Goal: Transaction & Acquisition: Download file/media

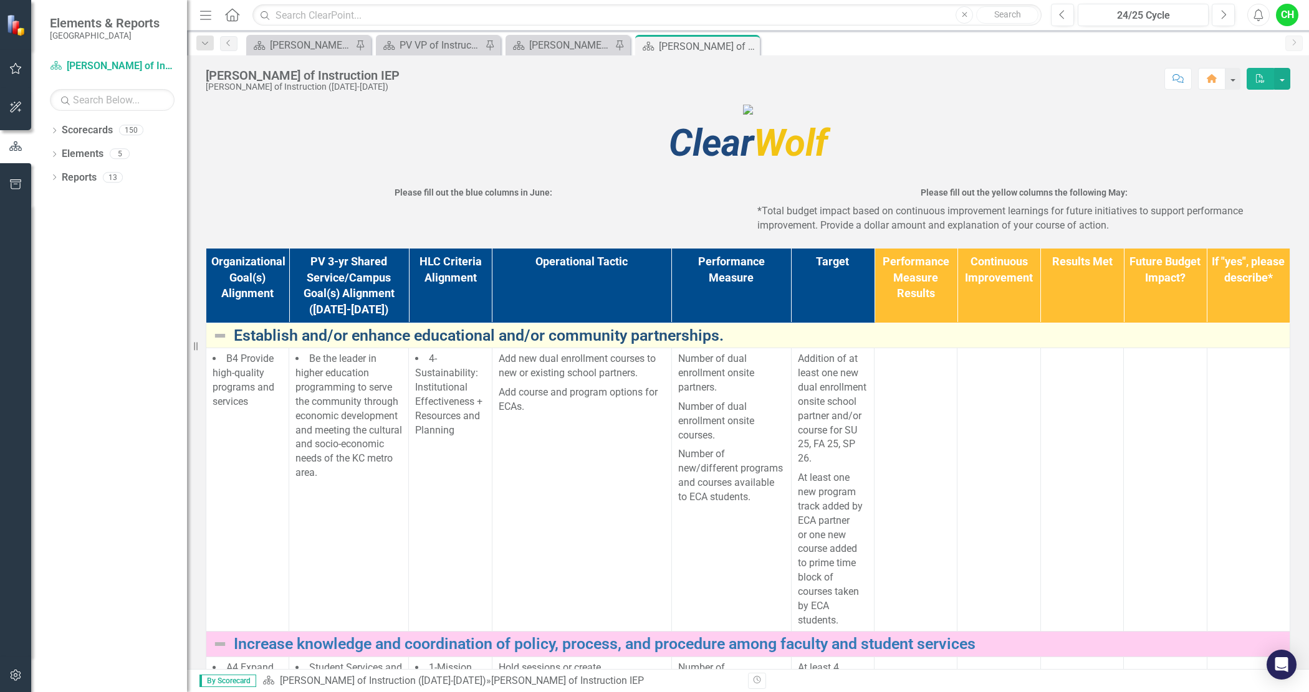
click at [718, 345] on link "Establish and/or enhance educational and/or community partnerships." at bounding box center [758, 335] width 1049 height 17
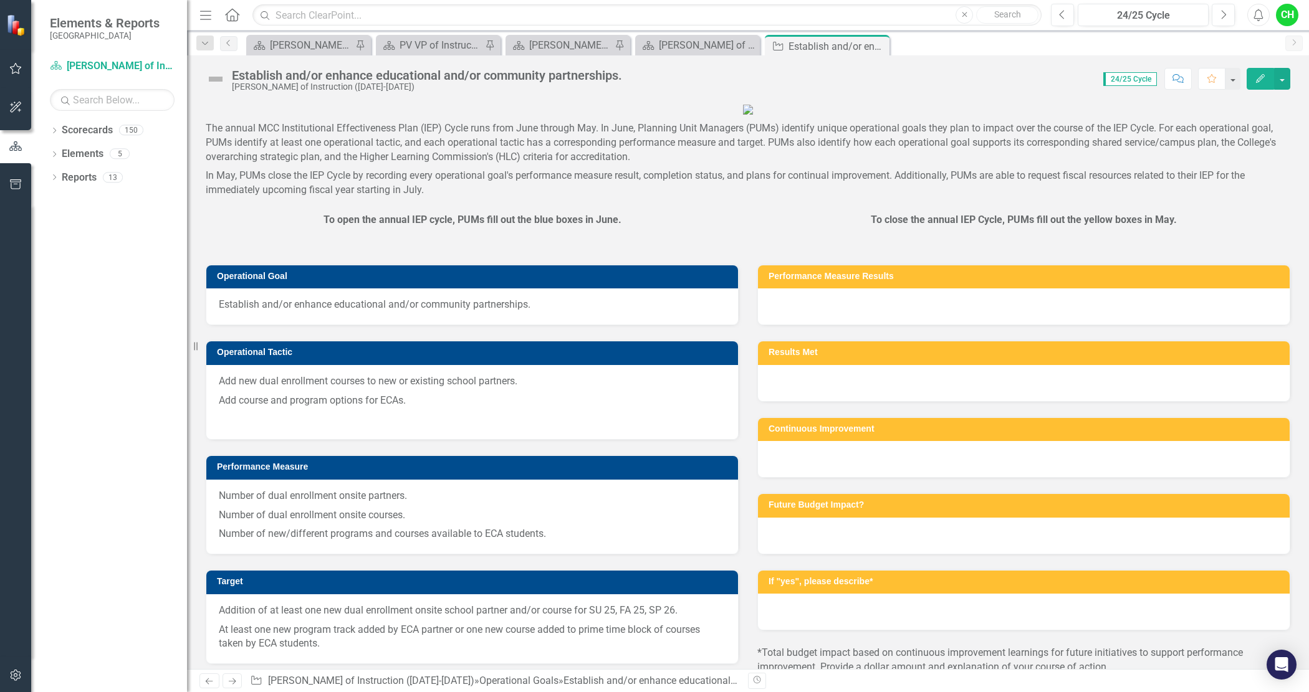
drag, startPoint x: 542, startPoint y: 413, endPoint x: 437, endPoint y: 418, distance: 105.4
click at [437, 312] on span "Establish and/or enhance educational and/or community partnerships." at bounding box center [472, 305] width 507 height 14
drag, startPoint x: 499, startPoint y: 413, endPoint x: 424, endPoint y: 413, distance: 75.4
click at [424, 312] on span "Establish and/or enhance educational and/or community partnerships." at bounding box center [472, 305] width 507 height 14
click at [1254, 86] on button "Edit" at bounding box center [1259, 79] width 27 height 22
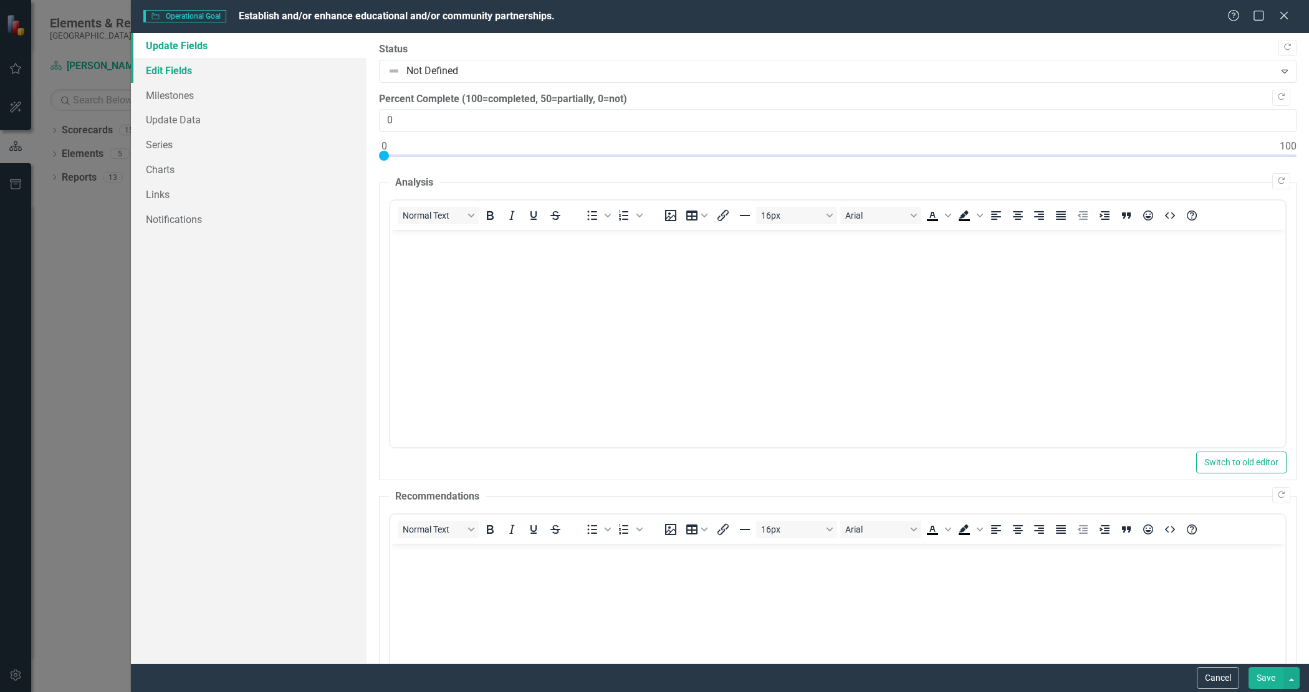
click at [181, 75] on link "Edit Fields" at bounding box center [249, 70] width 236 height 25
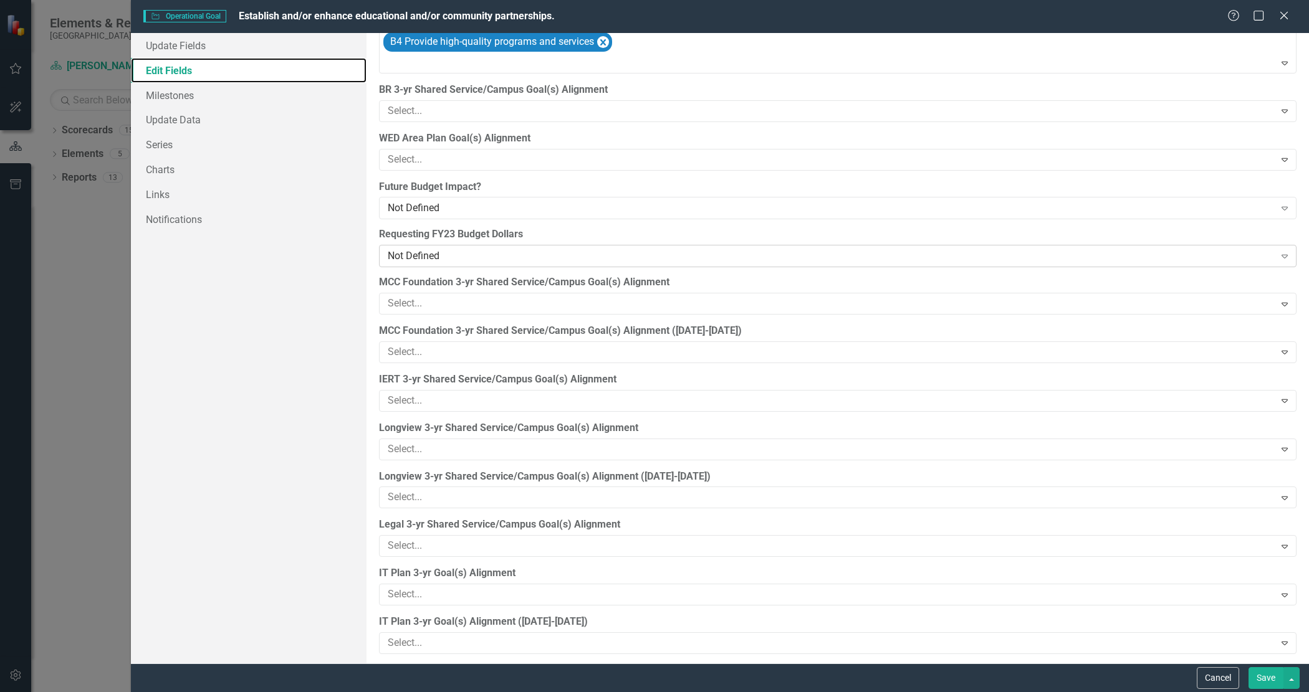
scroll to position [701, 0]
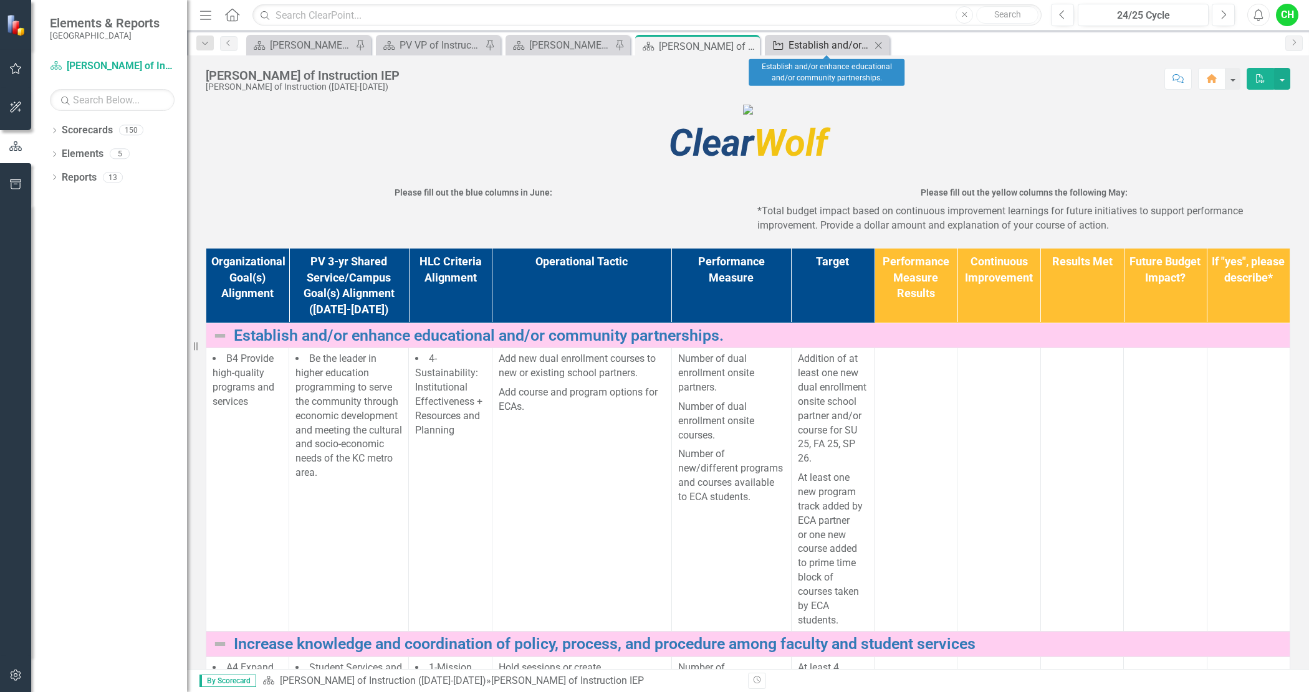
click at [821, 41] on div "Establish and/or enhance educational and/or community partnerships." at bounding box center [829, 45] width 82 height 16
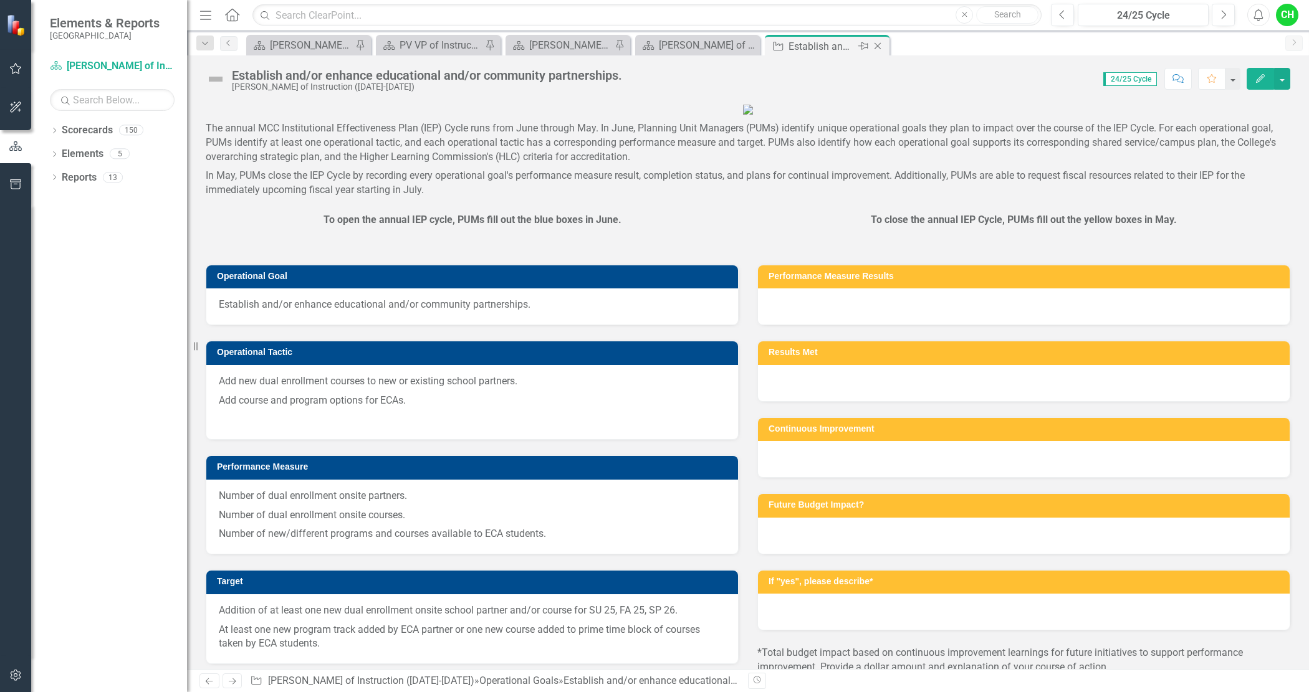
click at [877, 45] on icon "Close" at bounding box center [877, 46] width 12 height 10
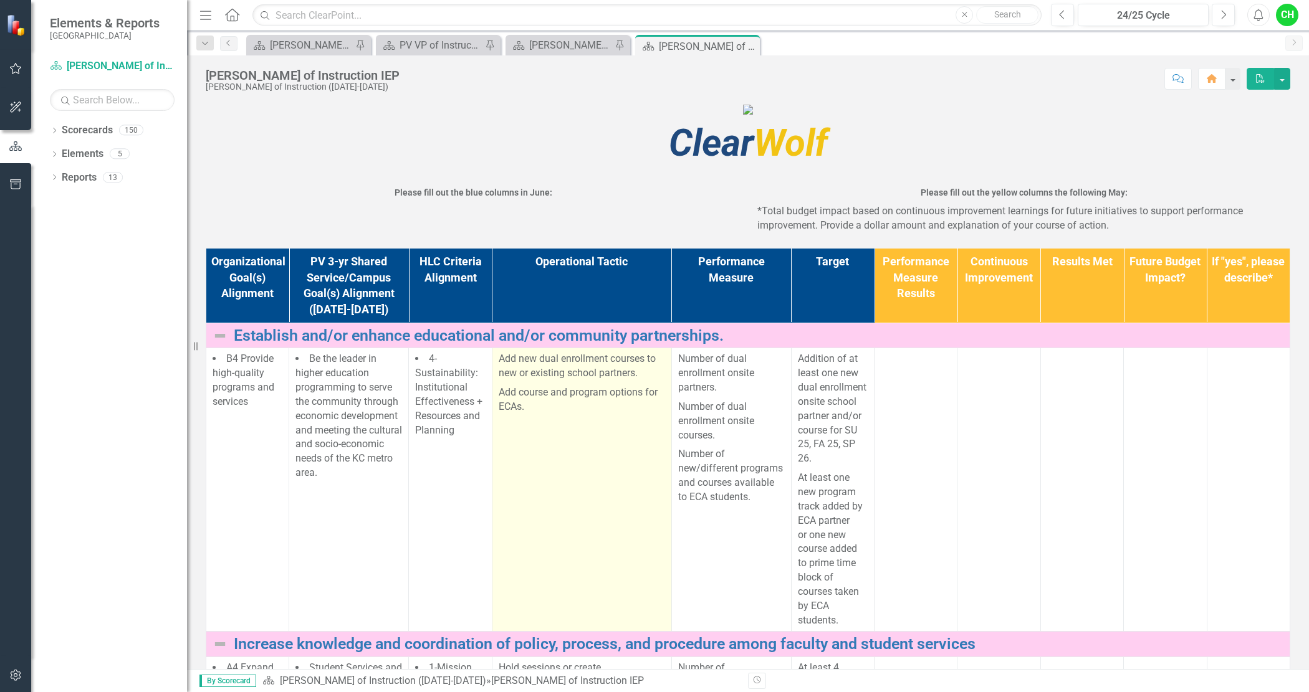
click at [561, 417] on p "Add course and program options for ECAs." at bounding box center [582, 400] width 166 height 34
drag, startPoint x: 538, startPoint y: 512, endPoint x: 508, endPoint y: 494, distance: 34.9
click at [503, 417] on p "Add course and program options for ECAs." at bounding box center [582, 400] width 166 height 34
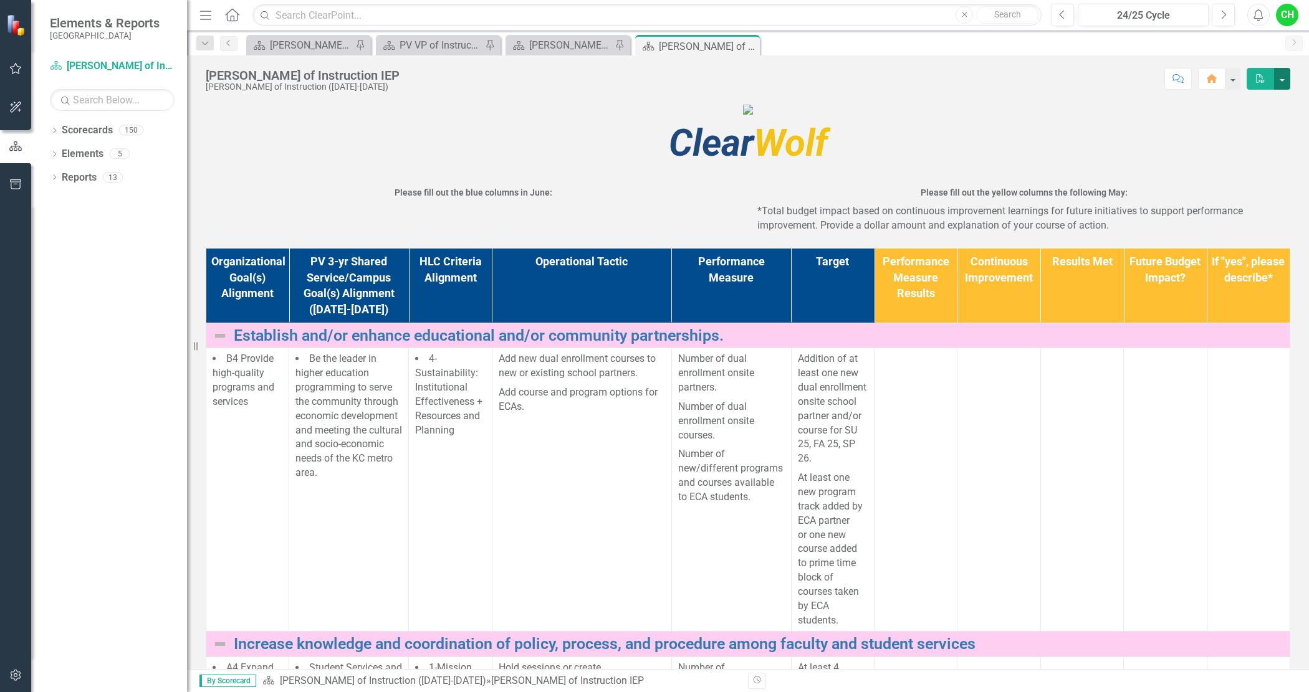
click at [1282, 81] on button "button" at bounding box center [1282, 79] width 16 height 22
click at [1242, 130] on link "PDF Export to PDF" at bounding box center [1238, 127] width 101 height 23
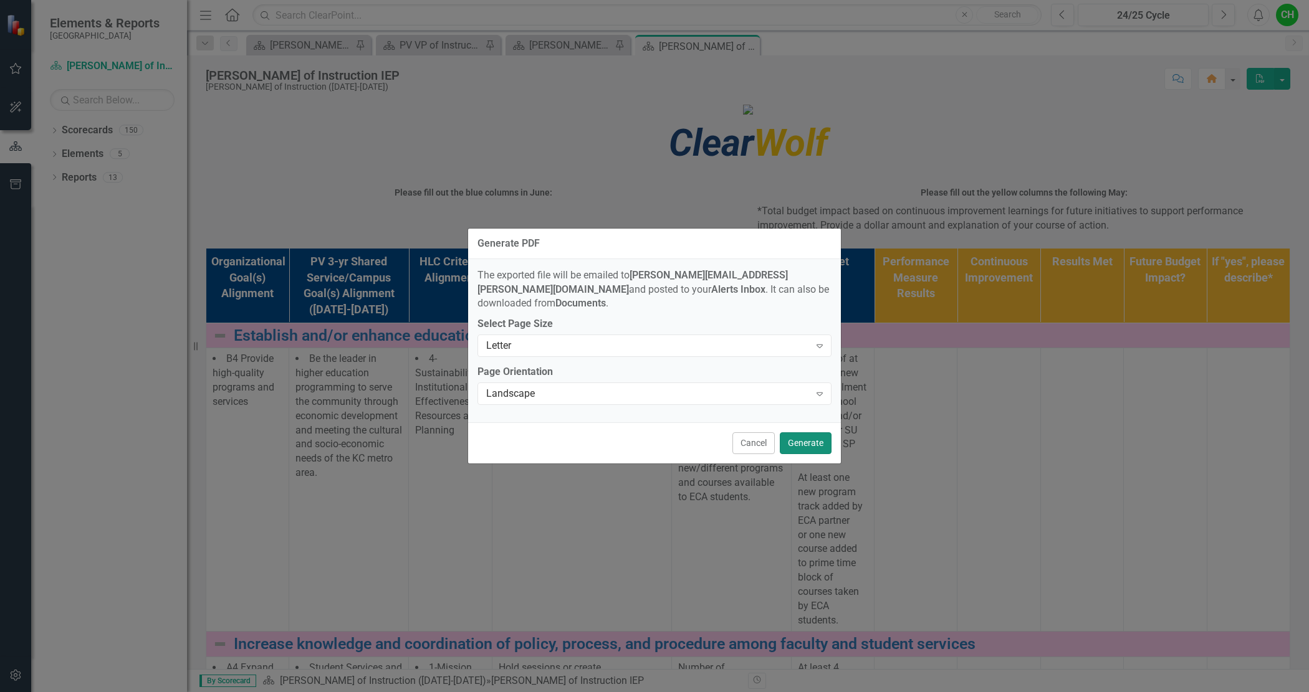
click at [804, 434] on button "Generate" at bounding box center [806, 443] width 52 height 22
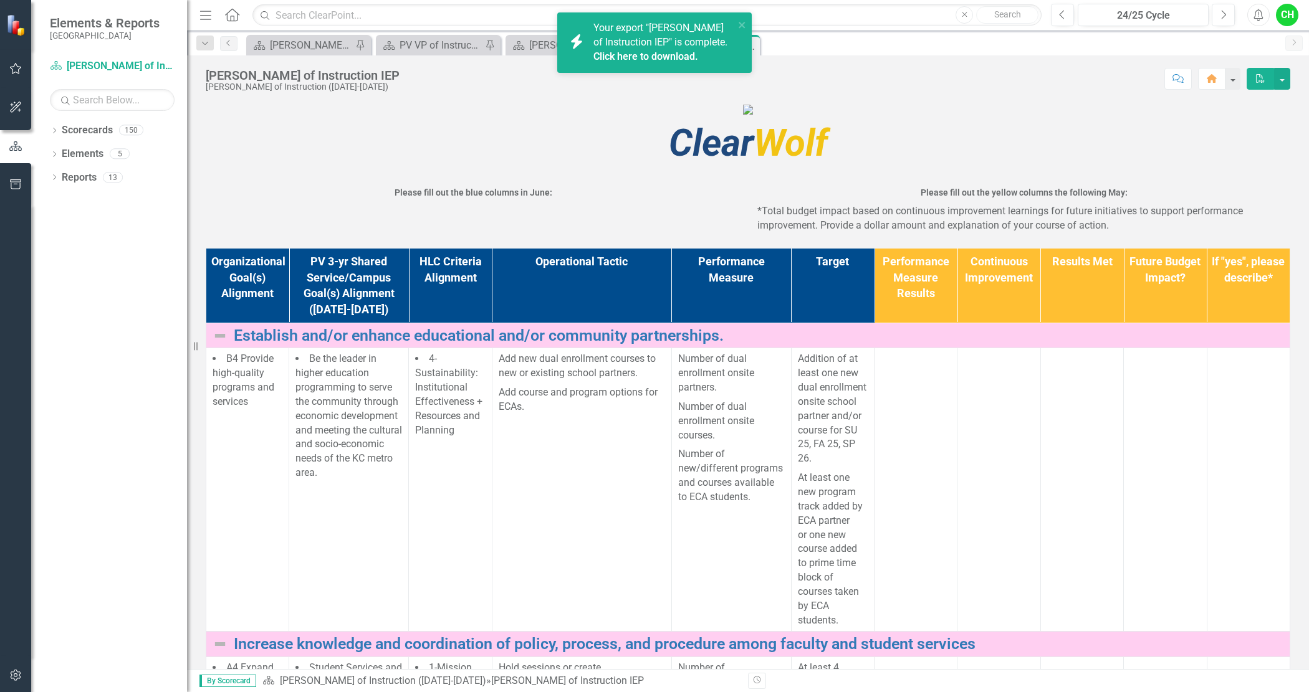
click at [674, 53] on link "Click here to download." at bounding box center [645, 56] width 105 height 12
